Goal: Information Seeking & Learning: Learn about a topic

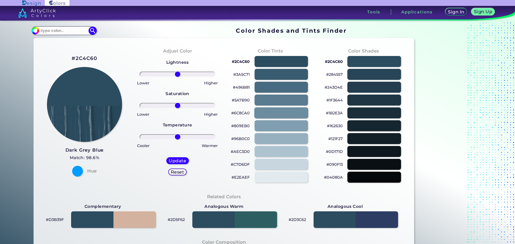
click at [275, 109] on div at bounding box center [281, 112] width 54 height 11
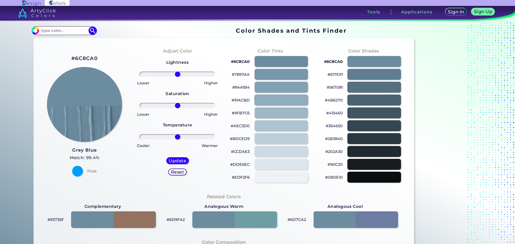
click at [270, 98] on div at bounding box center [281, 100] width 54 height 11
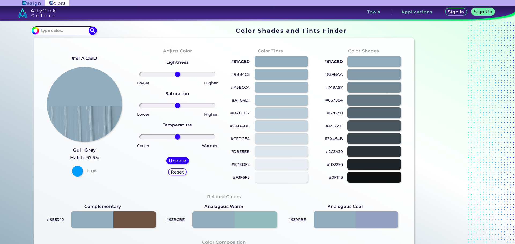
click at [361, 96] on div at bounding box center [374, 100] width 54 height 11
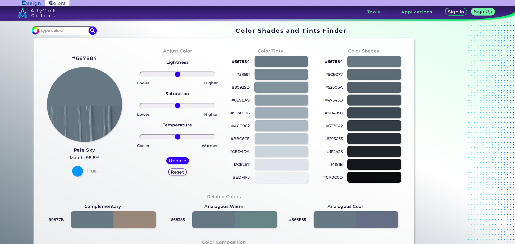
click at [286, 91] on div at bounding box center [281, 87] width 54 height 11
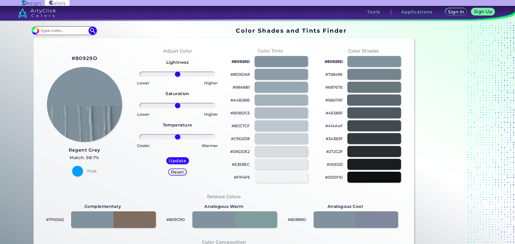
click at [364, 101] on div at bounding box center [374, 100] width 54 height 11
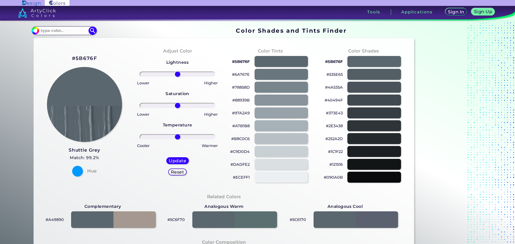
click at [242, 106] on div "#88939B" at bounding box center [270, 100] width 84 height 13
click at [283, 105] on div at bounding box center [281, 100] width 54 height 11
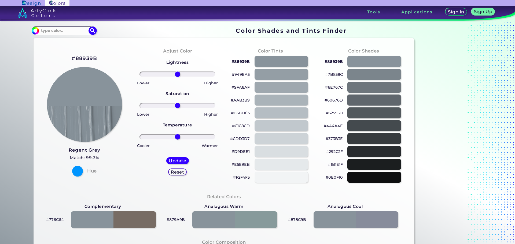
drag, startPoint x: 374, startPoint y: 104, endPoint x: 307, endPoint y: 105, distance: 66.8
click at [366, 104] on div at bounding box center [374, 100] width 54 height 11
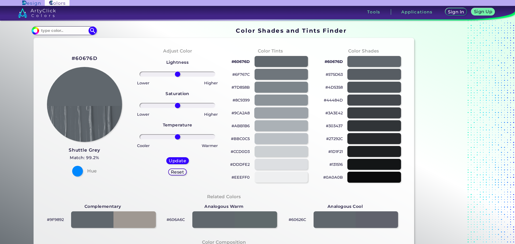
click at [274, 115] on div at bounding box center [281, 112] width 54 height 11
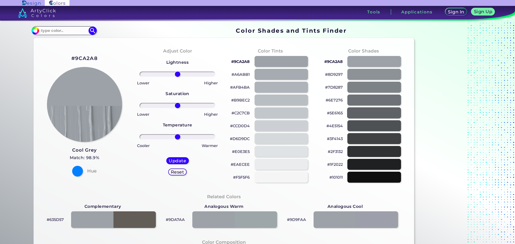
click at [377, 116] on div at bounding box center [374, 112] width 54 height 11
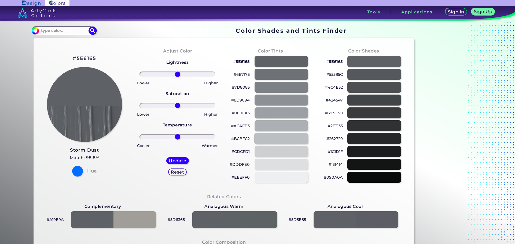
click at [272, 135] on div at bounding box center [281, 138] width 54 height 11
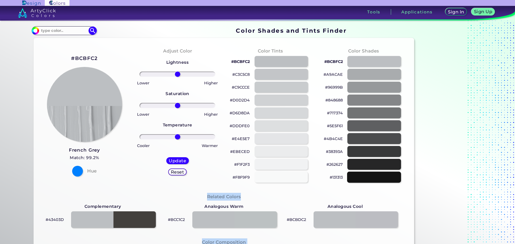
click at [366, 177] on div "#BCBFC2 French Grey Match: 99.2% Hue Adjust Color Lightness Saturation Temperat…" at bounding box center [224, 223] width 380 height 371
click at [365, 177] on div at bounding box center [374, 177] width 54 height 11
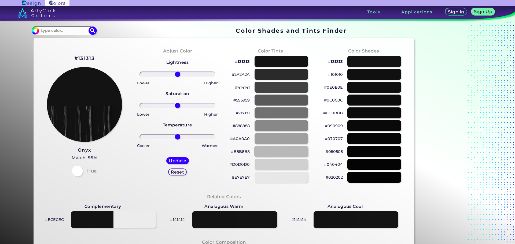
click at [286, 153] on div at bounding box center [281, 151] width 54 height 11
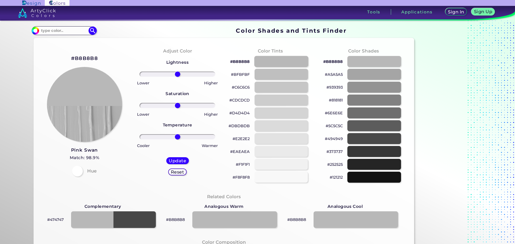
click at [279, 65] on div at bounding box center [281, 61] width 54 height 11
click at [280, 65] on div at bounding box center [281, 61] width 54 height 11
click at [279, 95] on div "#CDCDCD" at bounding box center [270, 100] width 84 height 13
drag, startPoint x: 281, startPoint y: 83, endPoint x: 223, endPoint y: 90, distance: 58.1
click at [279, 83] on div at bounding box center [280, 87] width 53 height 11
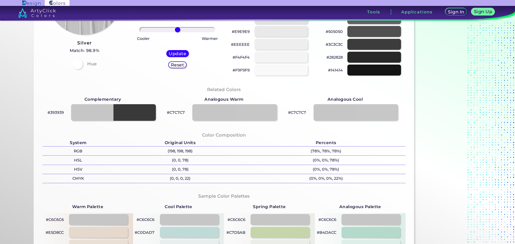
scroll to position [241, 0]
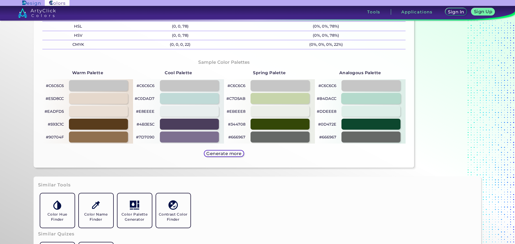
click at [358, 101] on div at bounding box center [371, 98] width 60 height 11
type input "#b4dacc"
